Goal: Check status: Check status

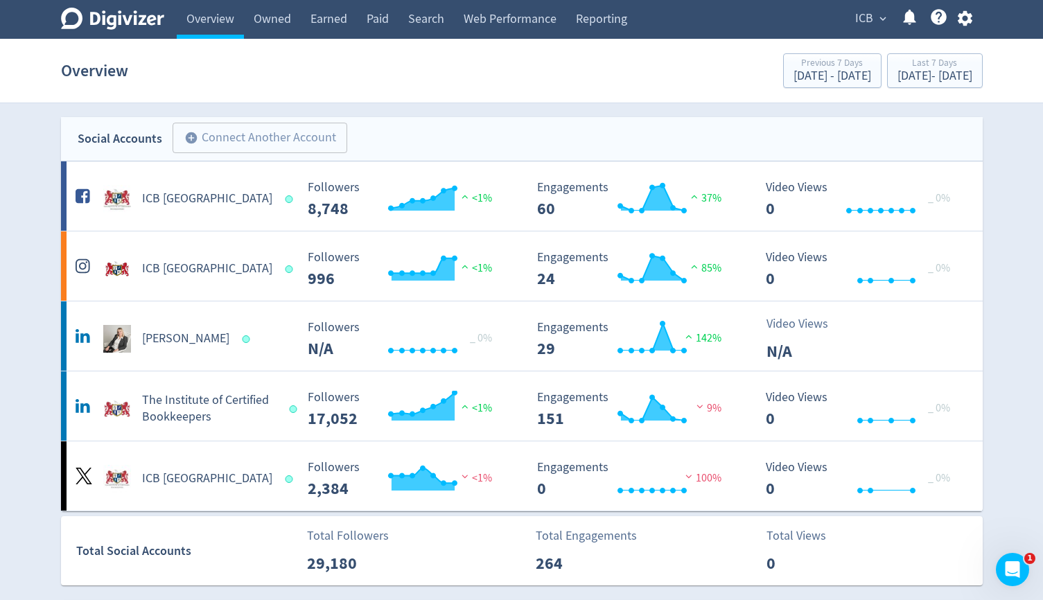
click at [873, 21] on button "ICB expand_more" at bounding box center [871, 19] width 40 height 22
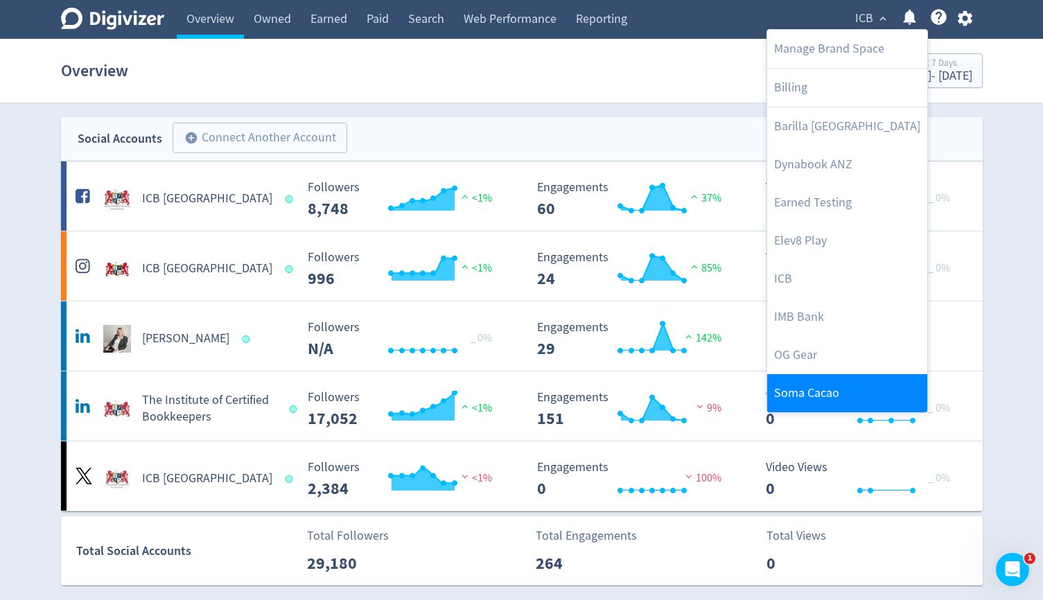
click at [835, 388] on link "Soma Cacao" at bounding box center [847, 393] width 160 height 38
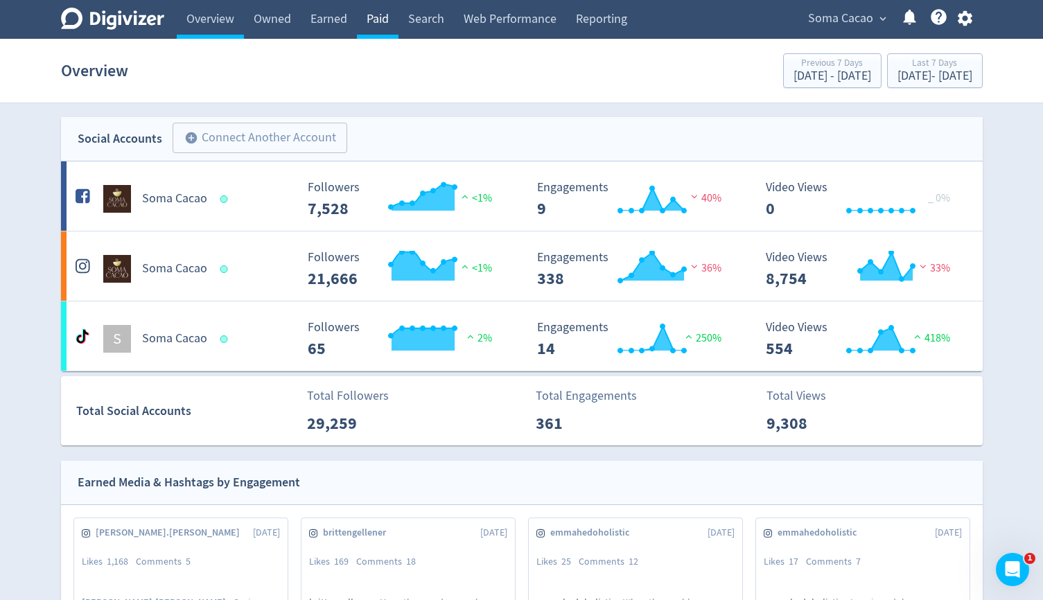
click at [392, 19] on link "Paid" at bounding box center [378, 19] width 42 height 39
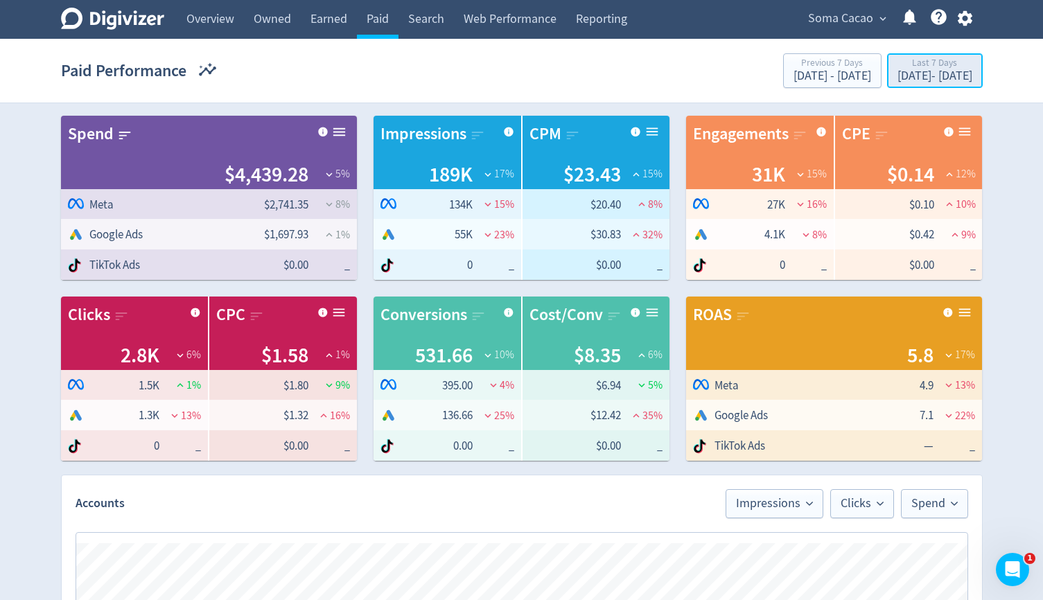
click at [898, 59] on div "Last 7 Days" at bounding box center [935, 64] width 75 height 12
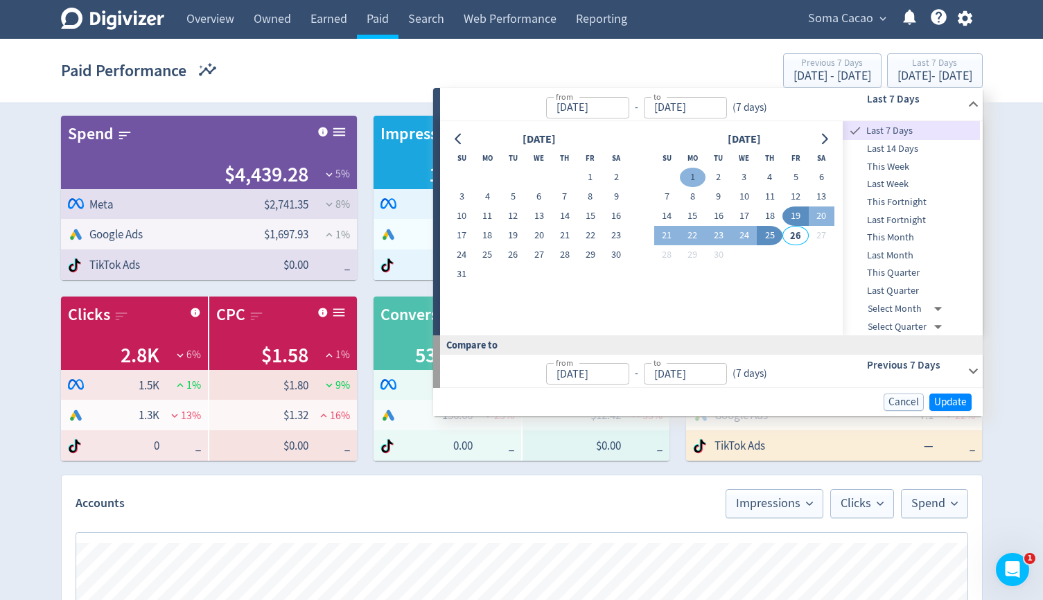
click at [686, 171] on button "1" at bounding box center [693, 177] width 26 height 19
type input "[DATE]"
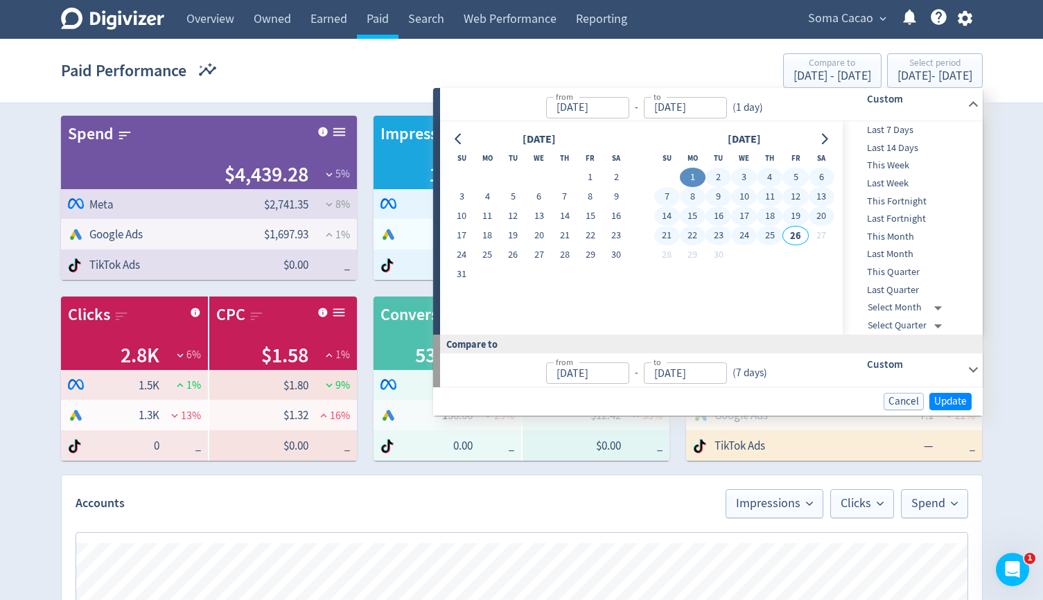
click at [766, 234] on button "25" at bounding box center [770, 235] width 26 height 19
type input "[DATE]"
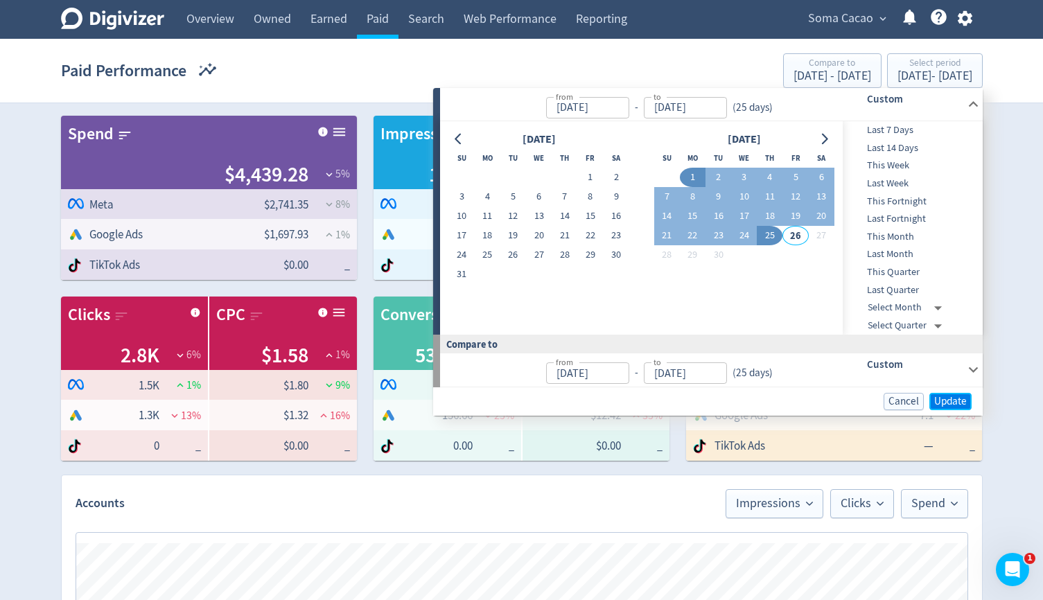
click at [937, 398] on span "Update" at bounding box center [950, 402] width 33 height 10
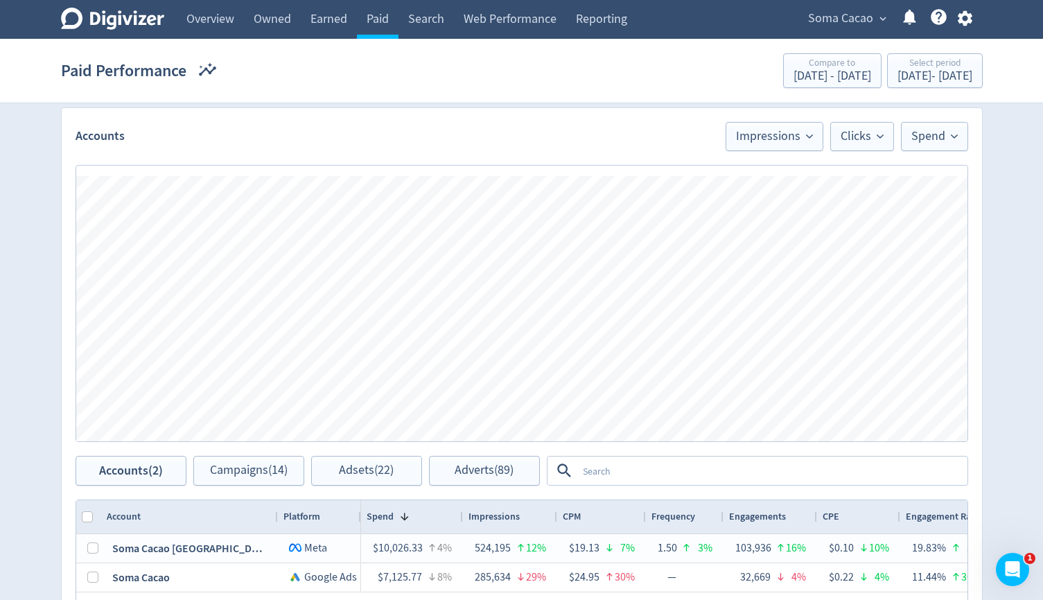
scroll to position [368, 0]
click at [684, 471] on textarea at bounding box center [771, 471] width 389 height 26
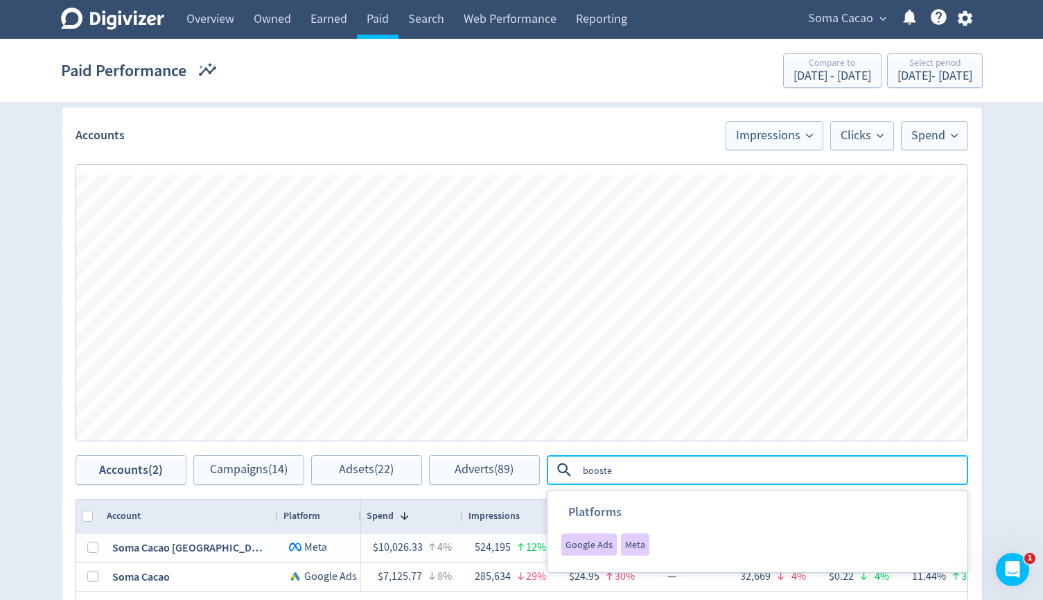
type textarea "boosted"
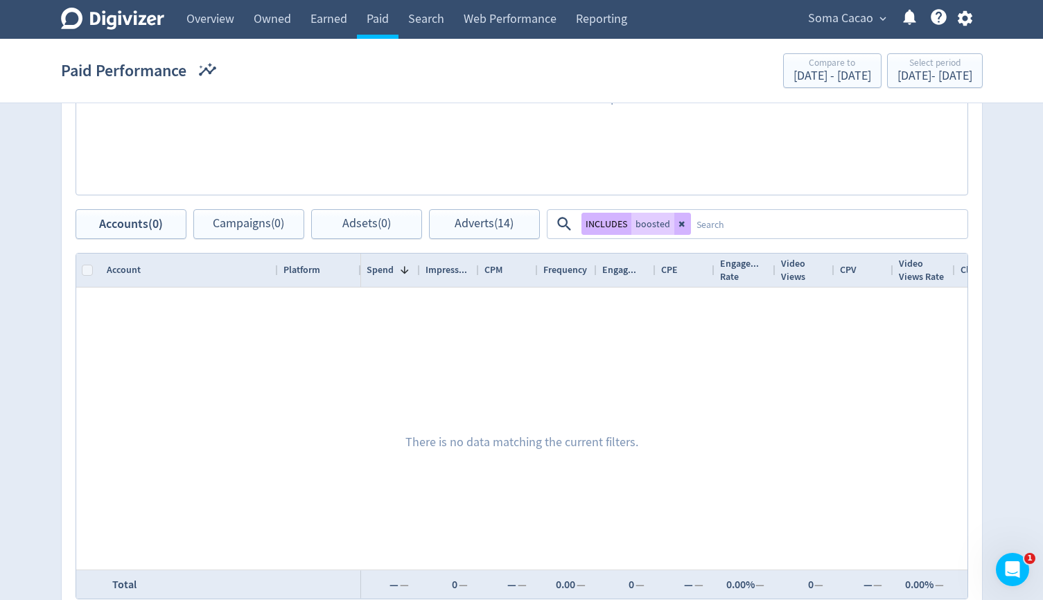
scroll to position [697, 0]
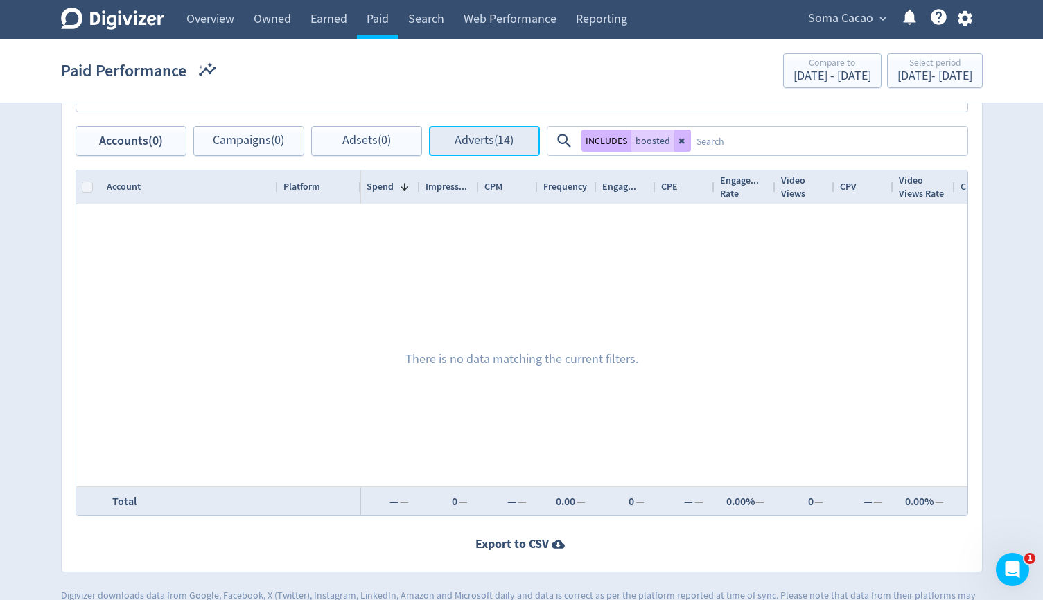
click at [505, 151] on button "Adverts (14)" at bounding box center [484, 141] width 111 height 30
